Goal: Use online tool/utility

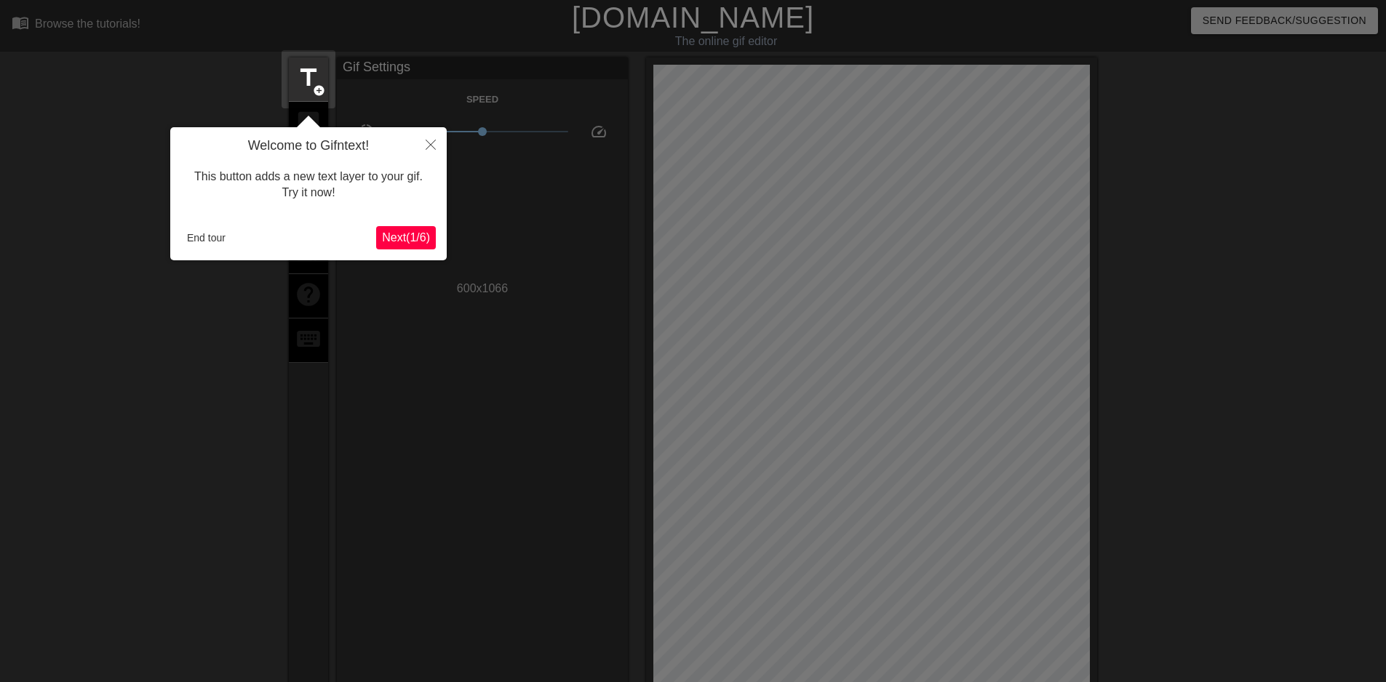
scroll to position [36, 0]
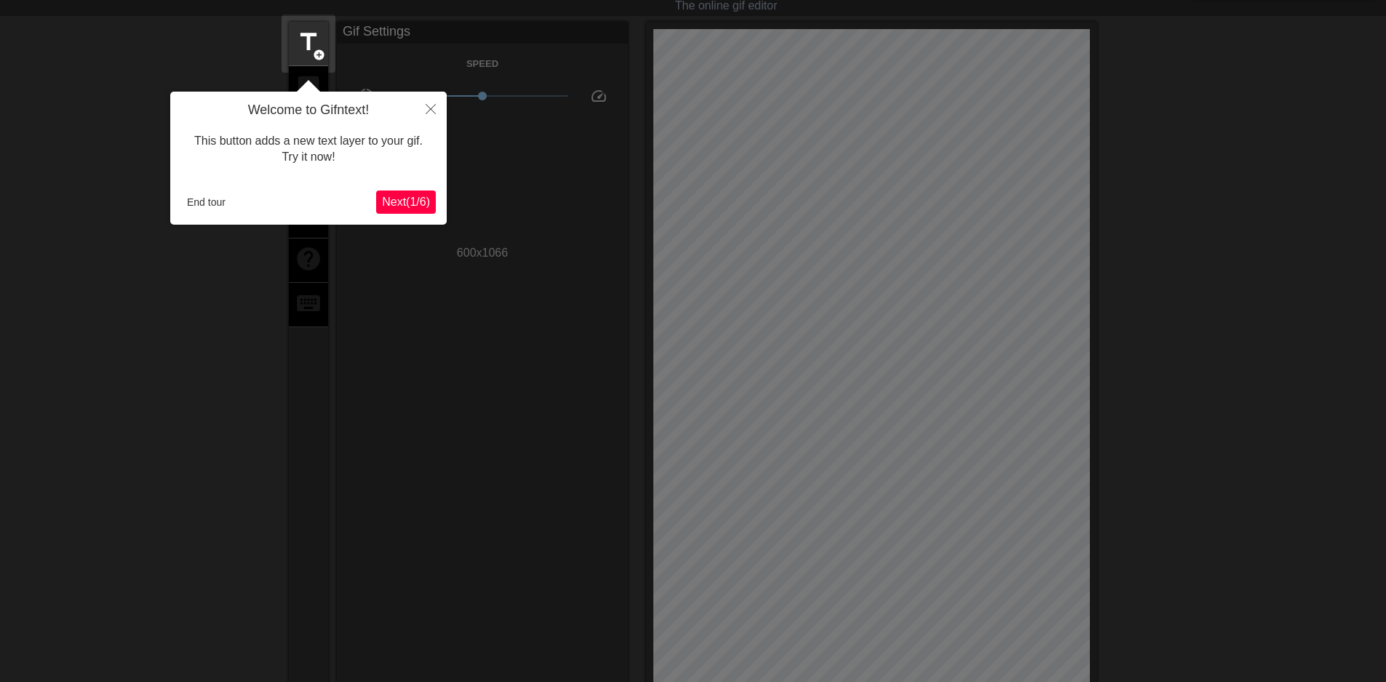
click at [394, 206] on span "Next ( 1 / 6 )" at bounding box center [406, 202] width 48 height 12
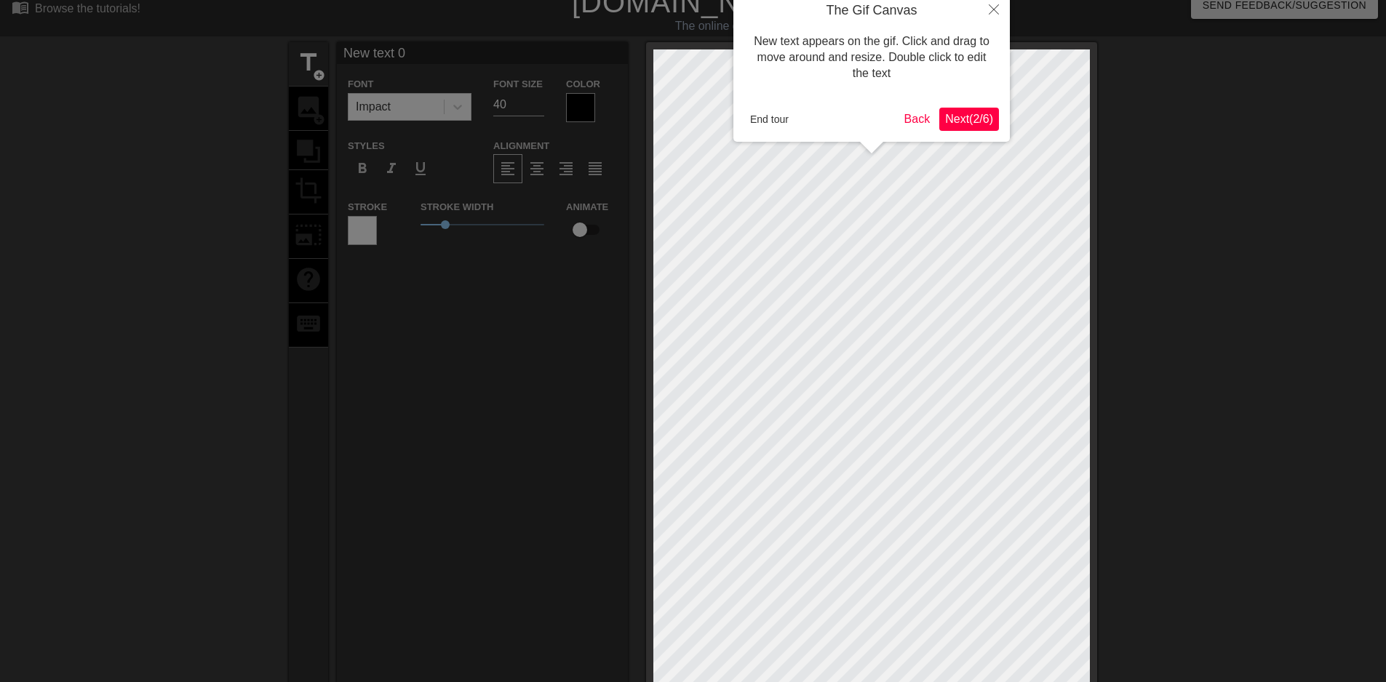
scroll to position [0, 0]
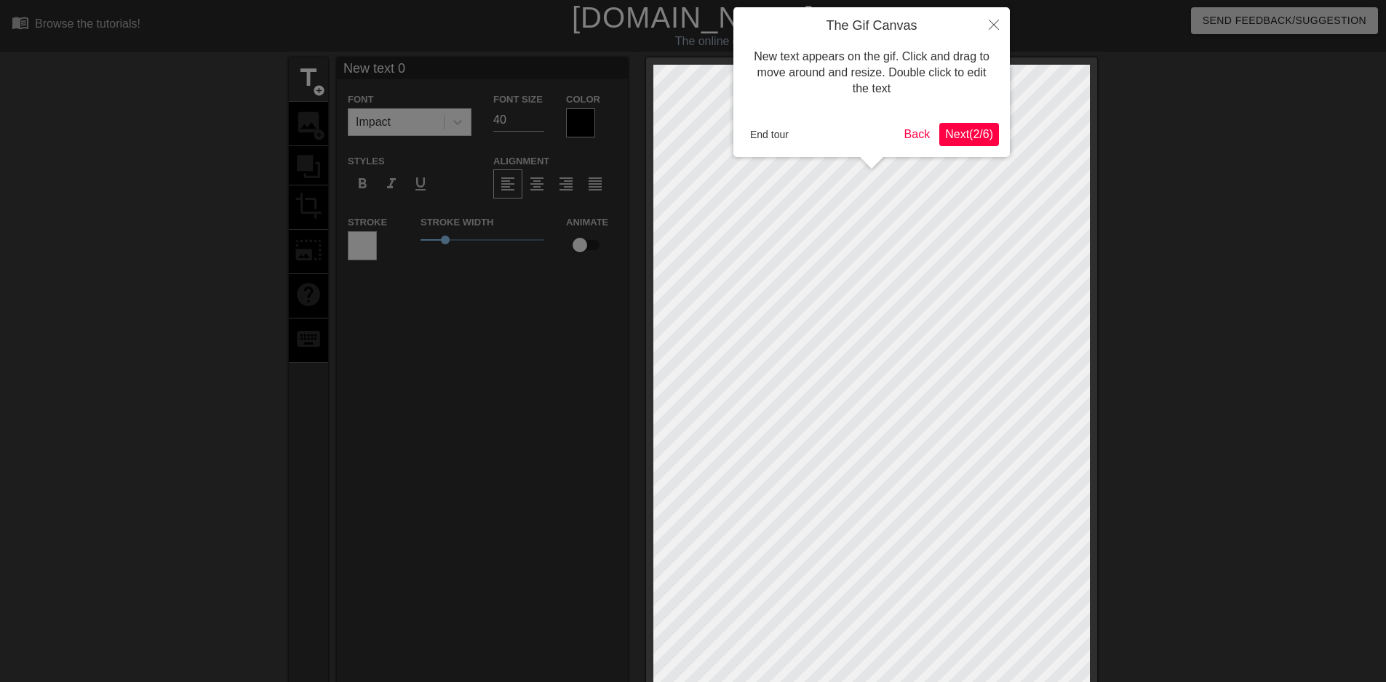
click at [970, 137] on span "Next ( 2 / 6 )" at bounding box center [969, 134] width 48 height 12
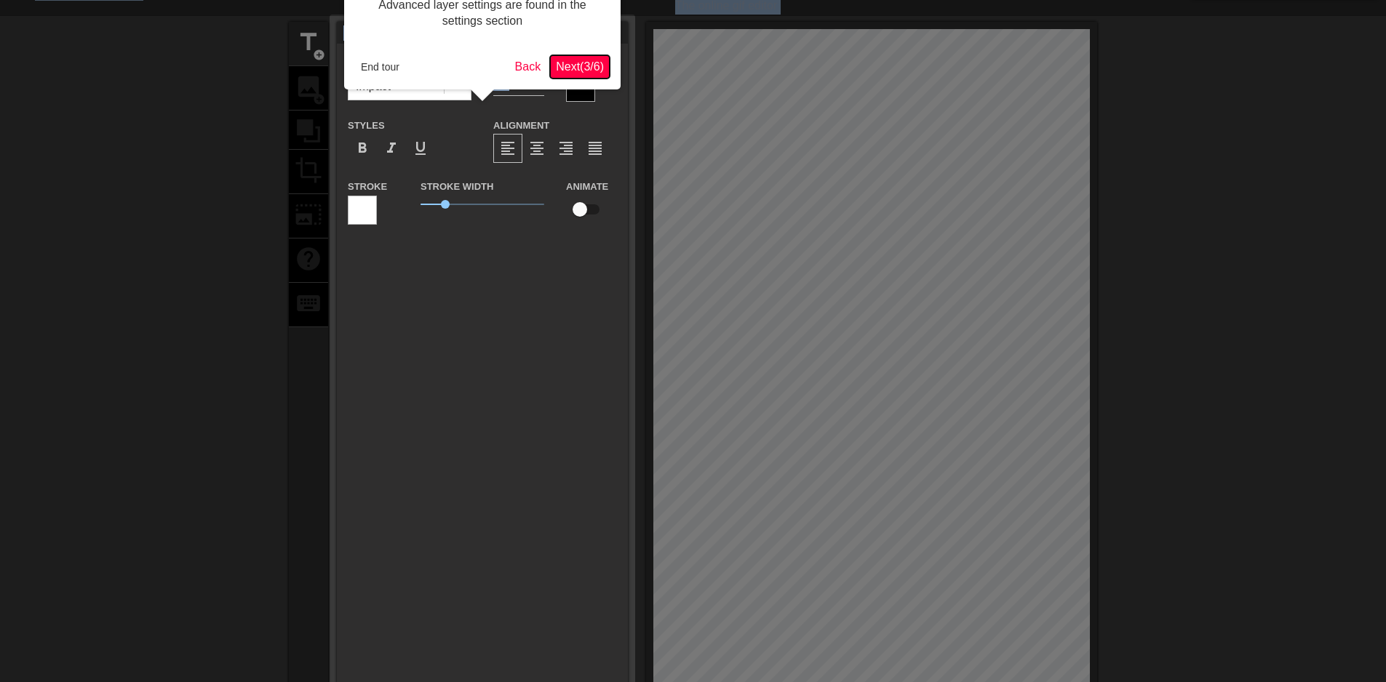
click at [579, 63] on span "Next ( 3 / 6 )" at bounding box center [580, 66] width 48 height 12
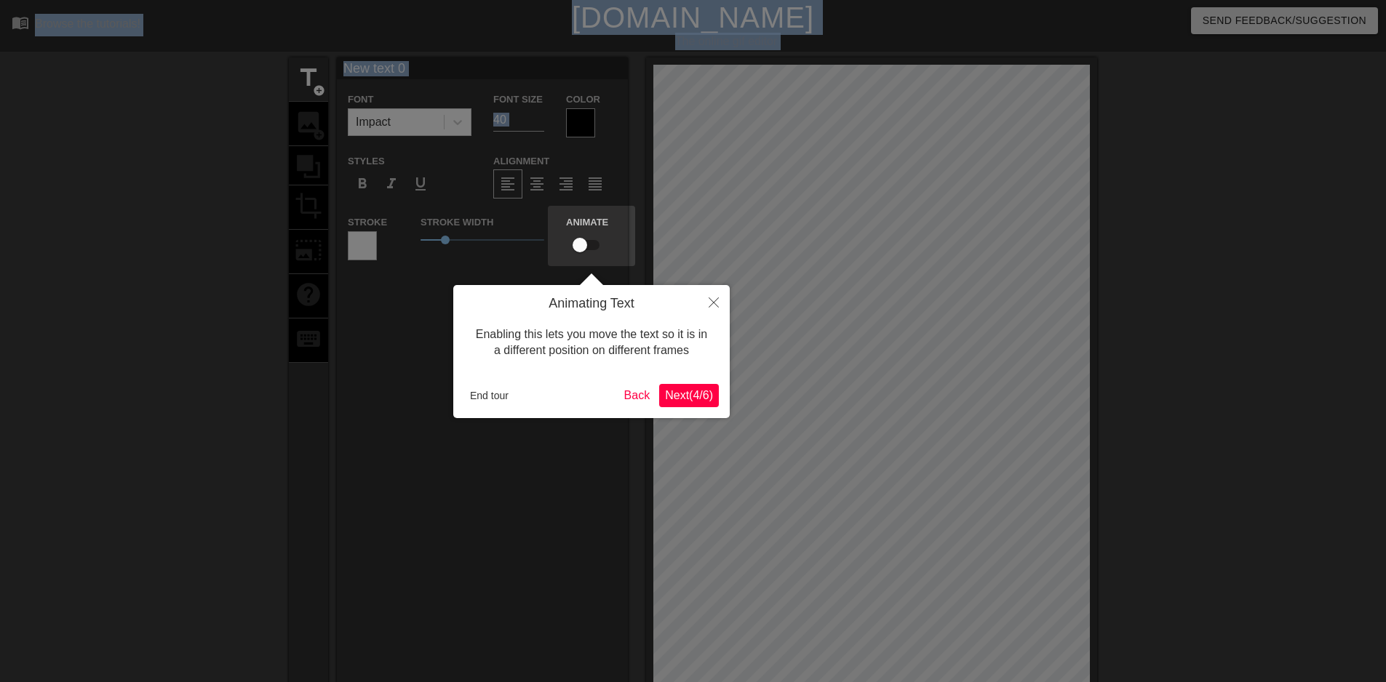
click at [697, 399] on span "Next ( 4 / 6 )" at bounding box center [689, 395] width 48 height 12
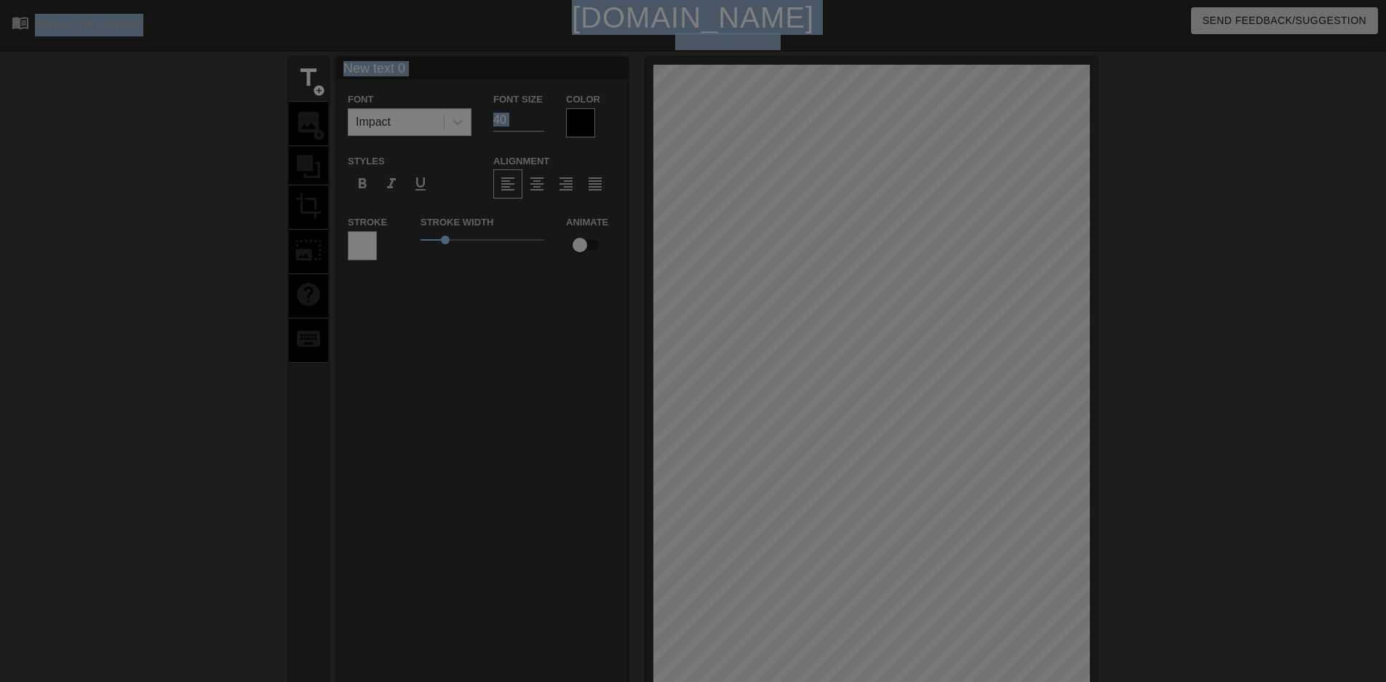
scroll to position [271, 0]
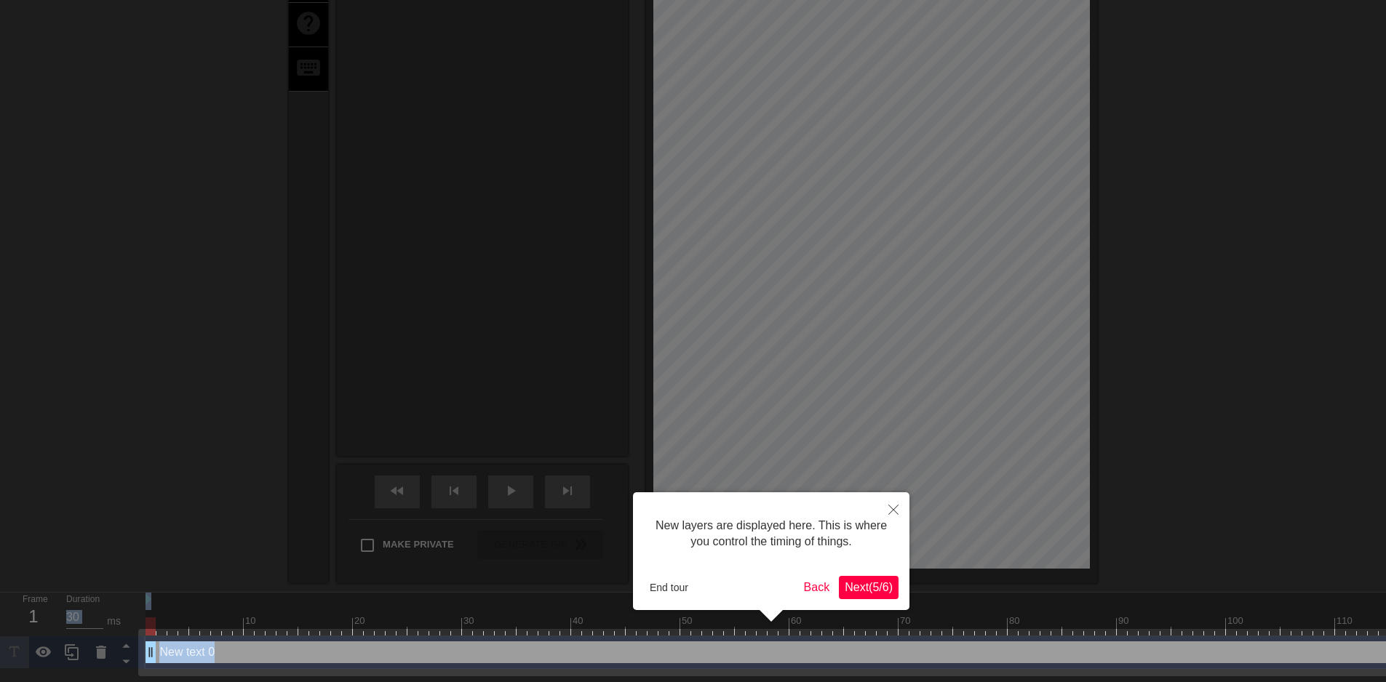
click at [883, 592] on span "Next ( 5 / 6 )" at bounding box center [869, 587] width 48 height 12
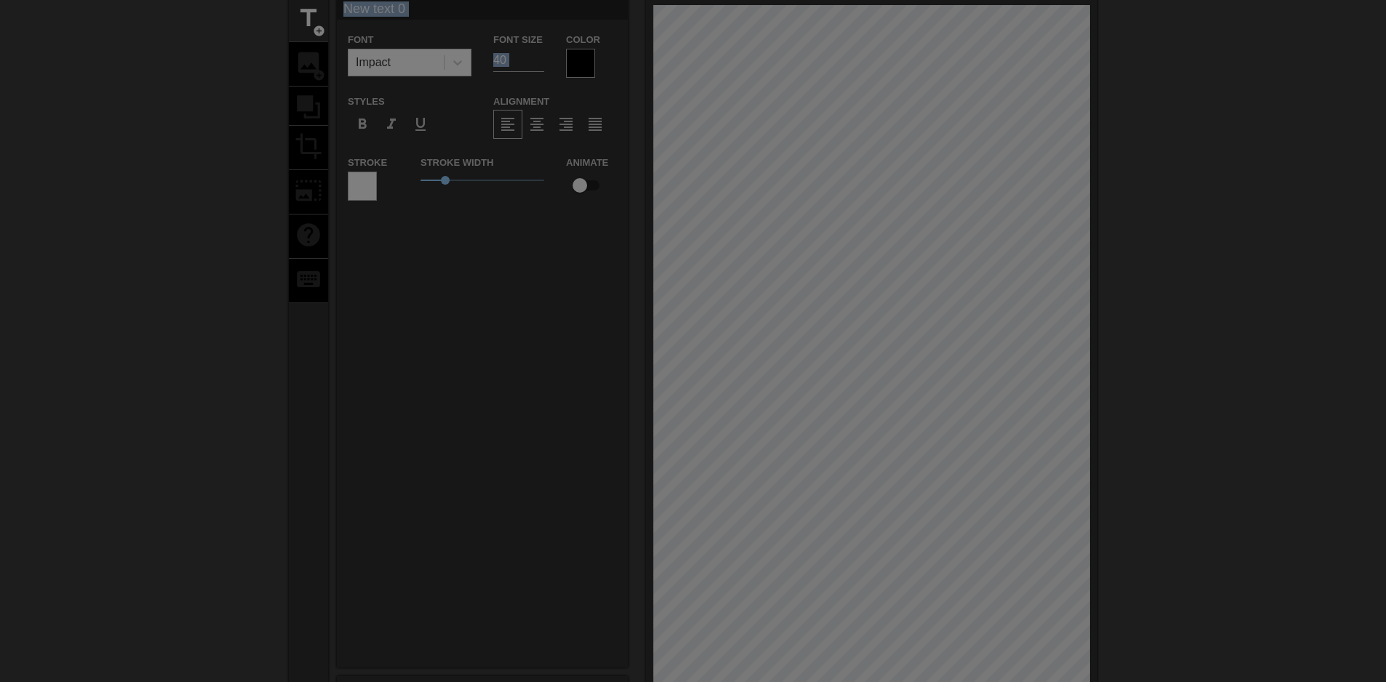
scroll to position [0, 0]
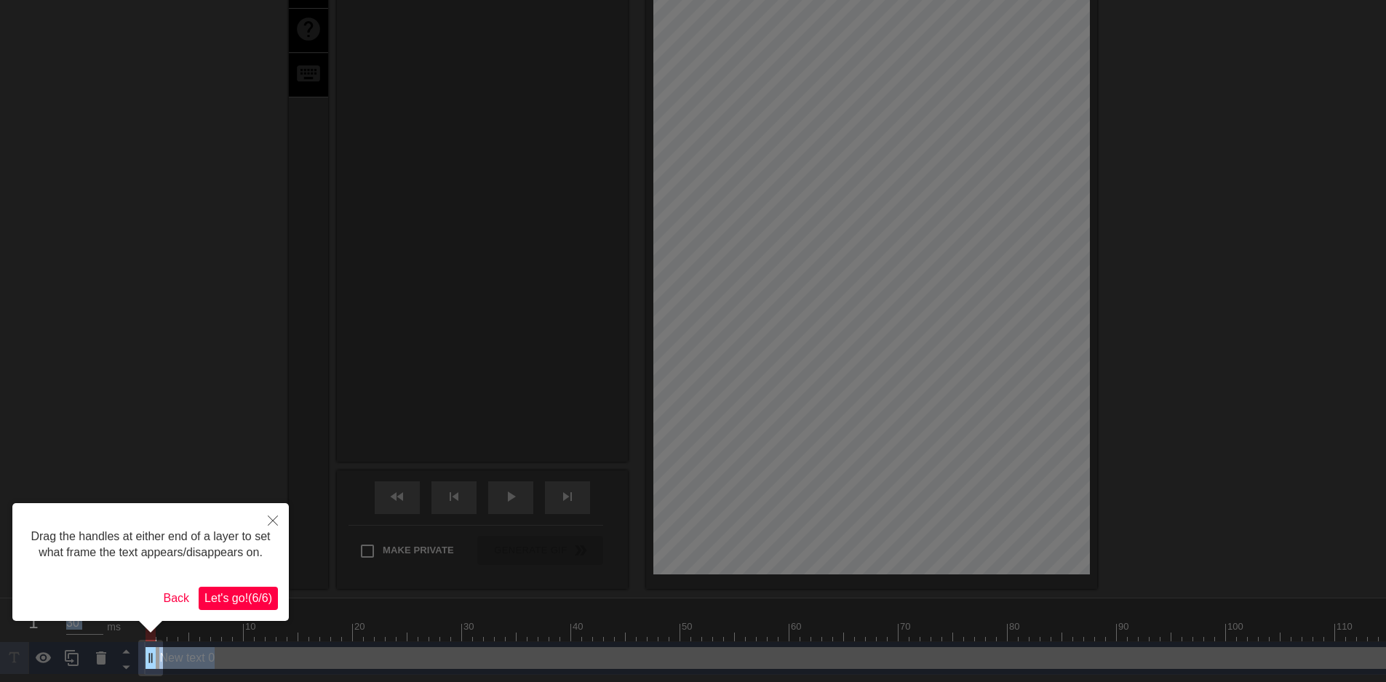
click at [245, 594] on span "Let's go! ( 6 / 6 )" at bounding box center [238, 598] width 68 height 12
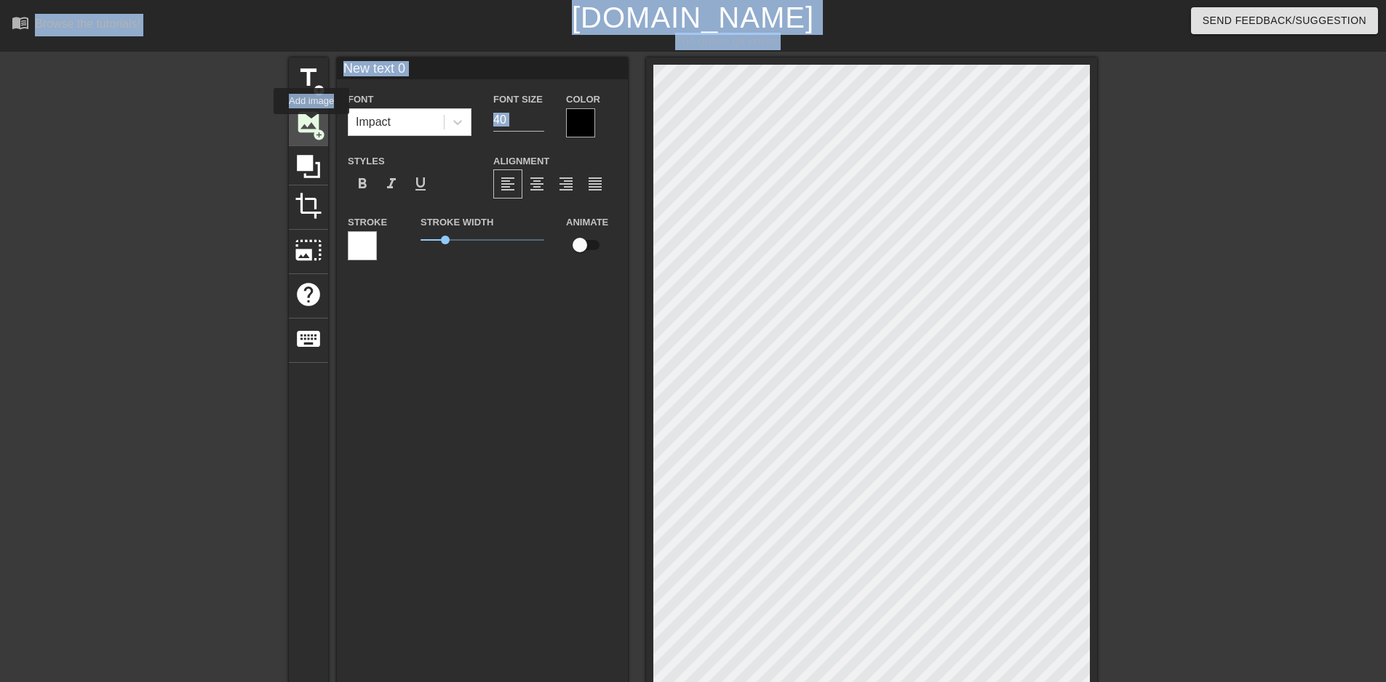
click at [311, 124] on span "image" at bounding box center [309, 122] width 28 height 28
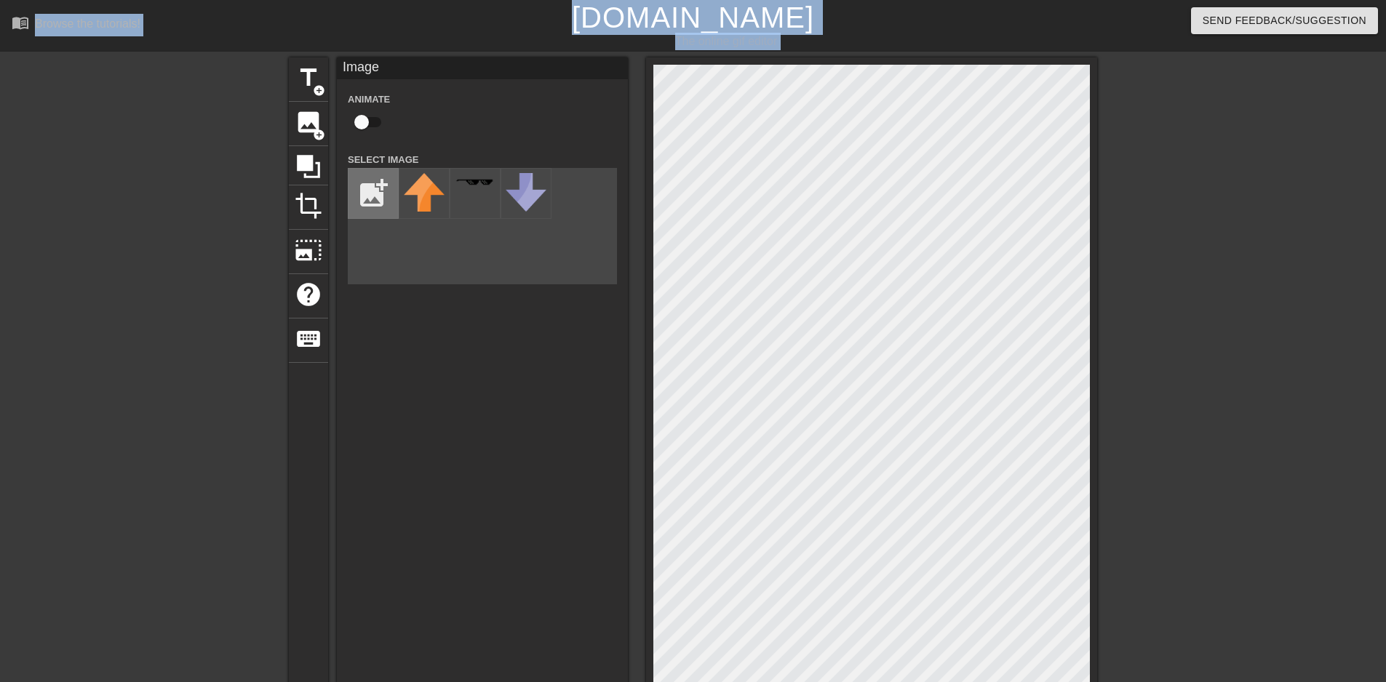
click at [360, 199] on input "file" at bounding box center [373, 193] width 49 height 49
type input "C:\fakepath\jjj.jpg"
click at [421, 224] on img at bounding box center [424, 203] width 41 height 61
click at [1219, 274] on div "title add_circle image add_circle crop photo_size_select_large help keyboard Im…" at bounding box center [693, 455] width 1386 height 797
click at [1219, 274] on div at bounding box center [1224, 275] width 218 height 437
